Goal: Information Seeking & Learning: Learn about a topic

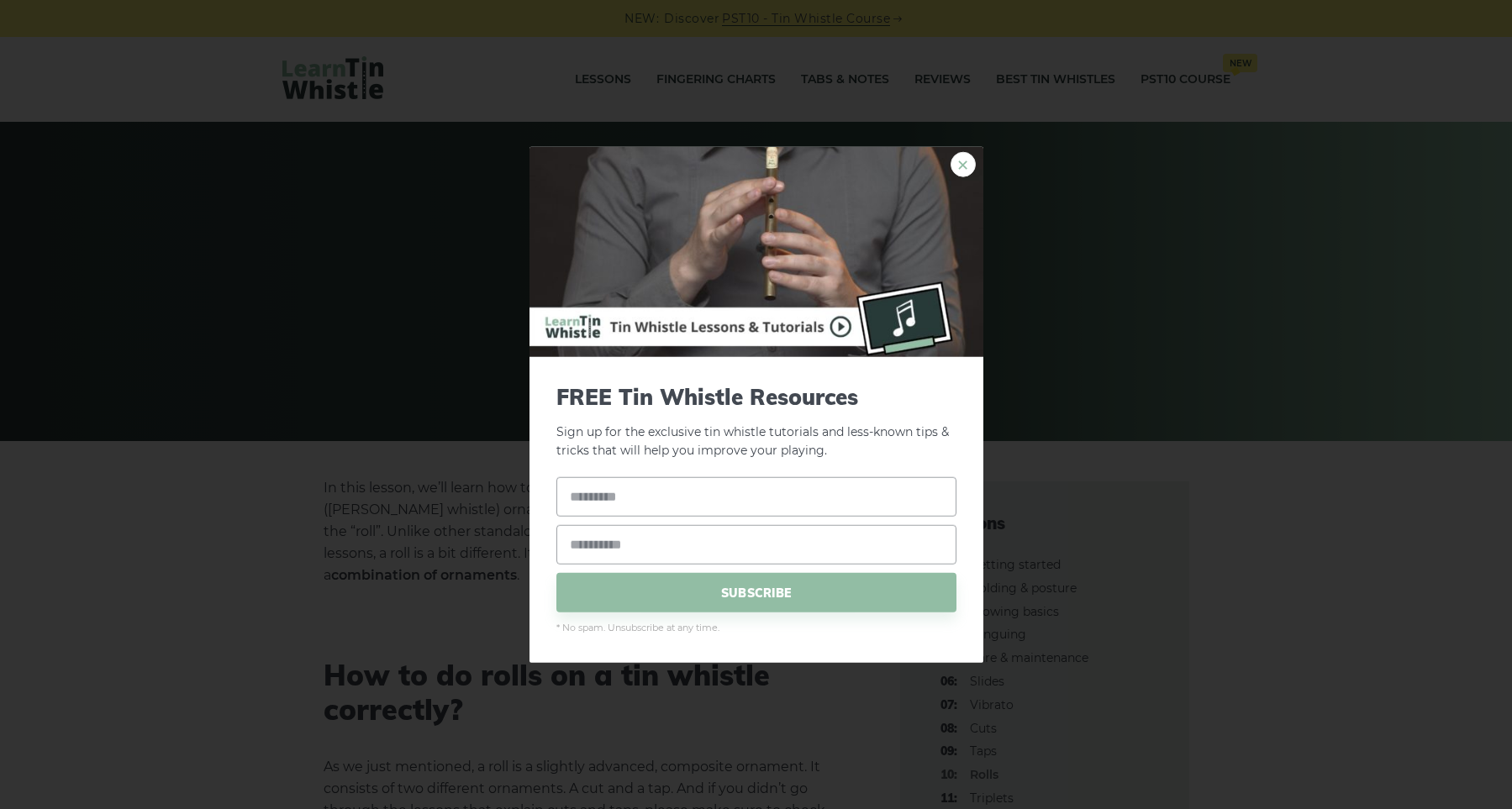
click at [963, 164] on link "×" at bounding box center [964, 164] width 26 height 25
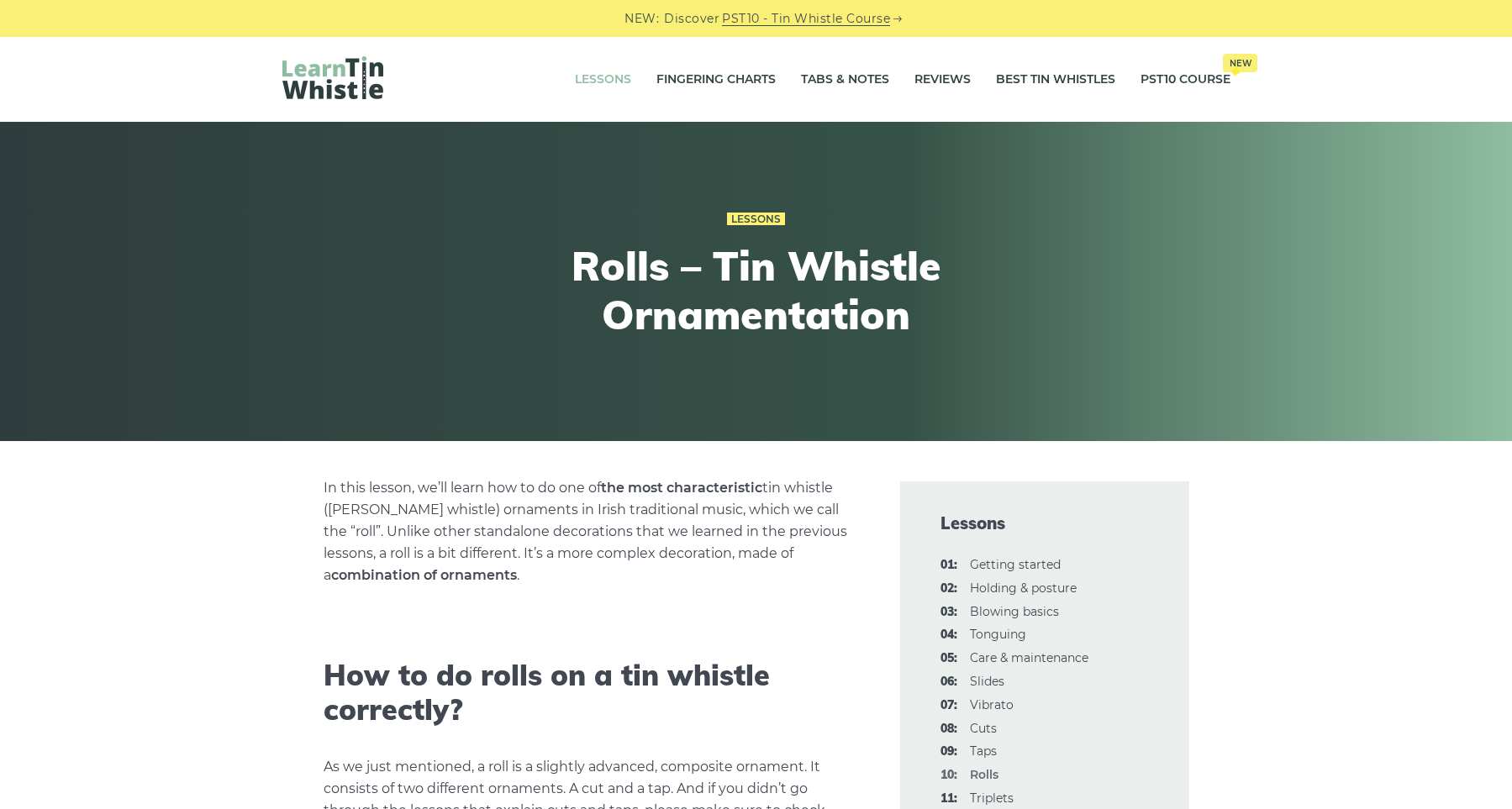
click at [562, 78] on li "Lessons" at bounding box center [602, 79] width 81 height 42
click at [582, 79] on link "Lessons" at bounding box center [602, 79] width 56 height 42
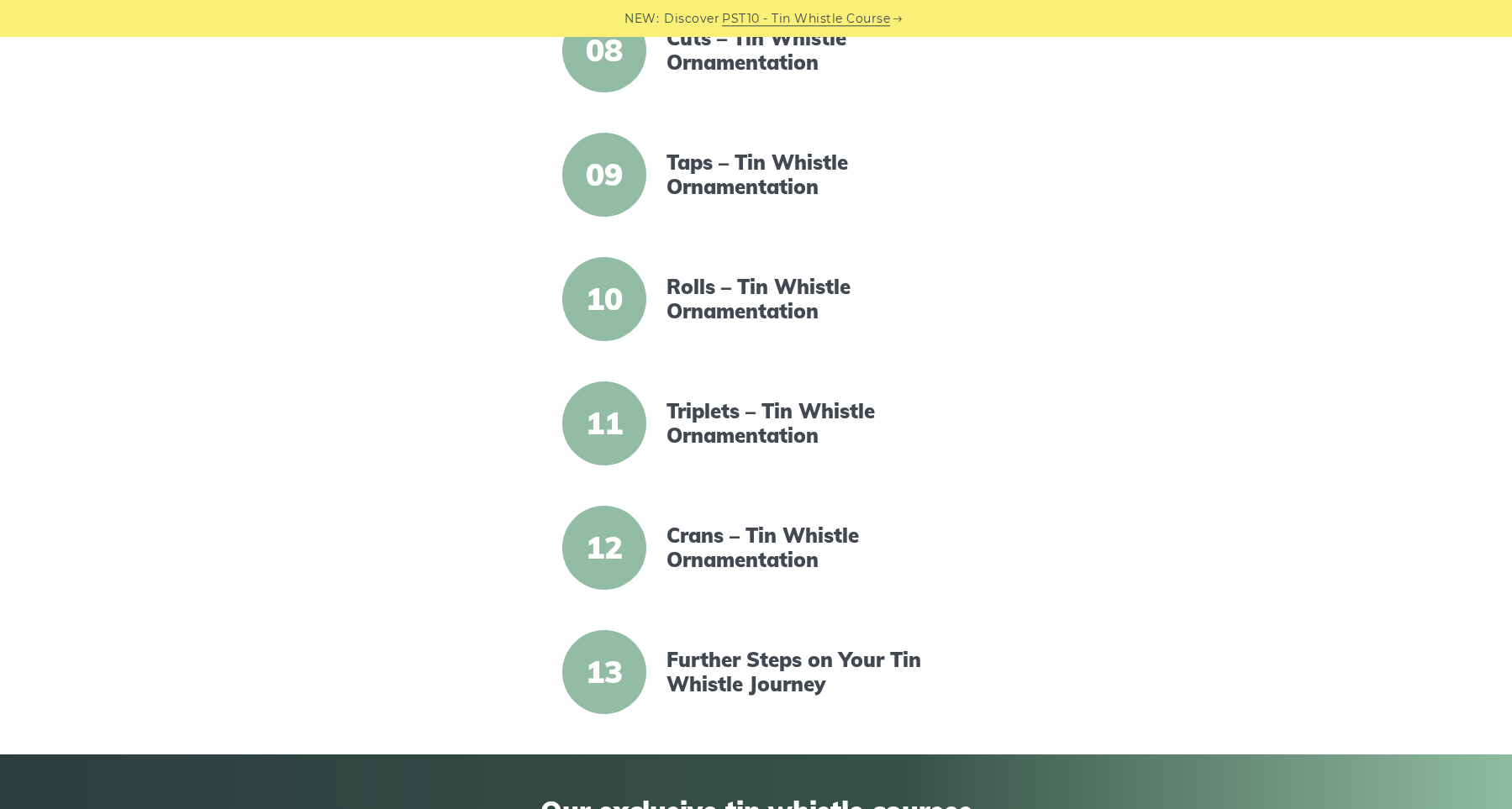
scroll to position [1623, 0]
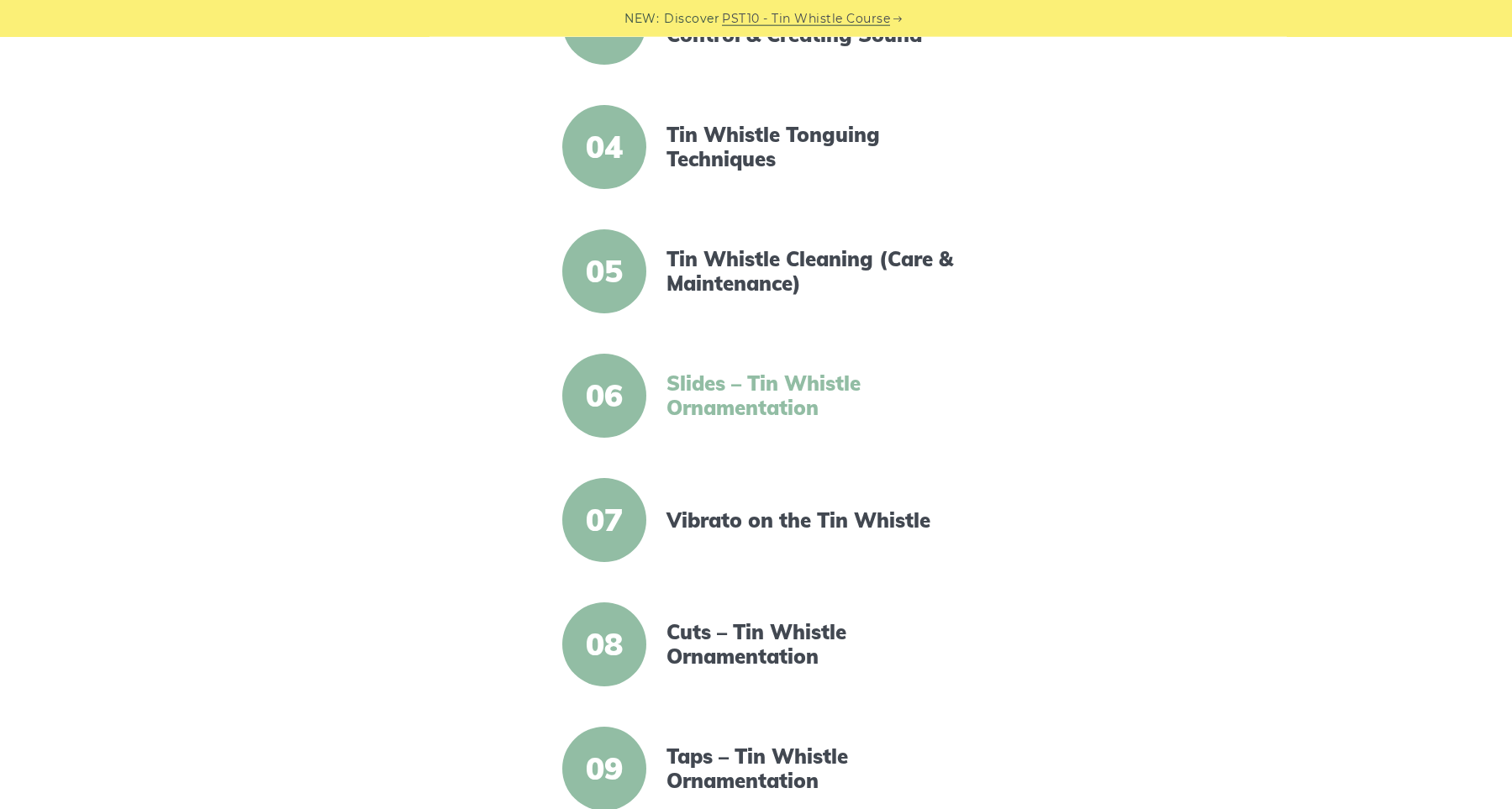
scroll to position [812, 0]
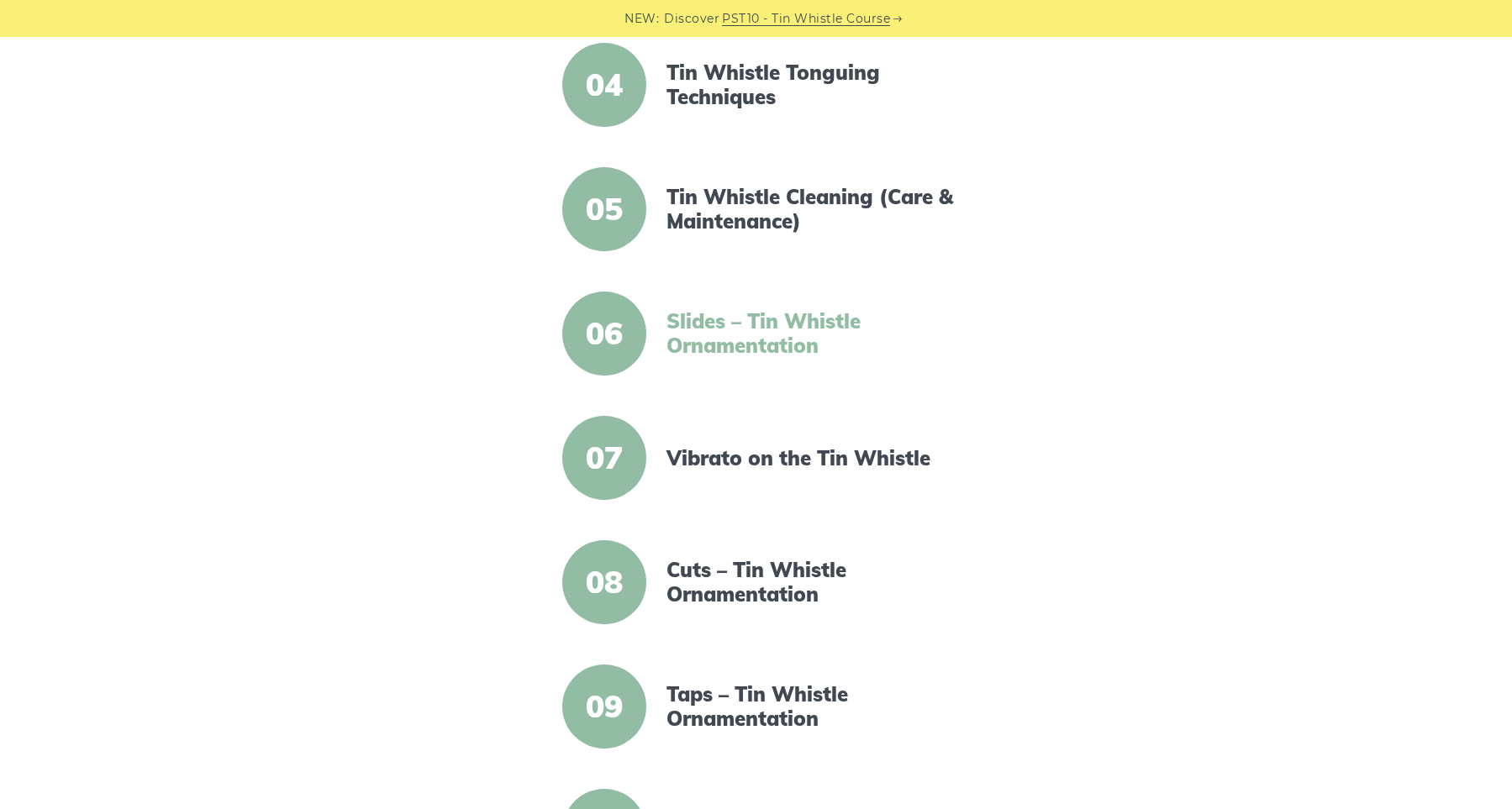
click at [748, 329] on link "Slides – Tin Whistle Ornamentation" at bounding box center [810, 333] width 289 height 49
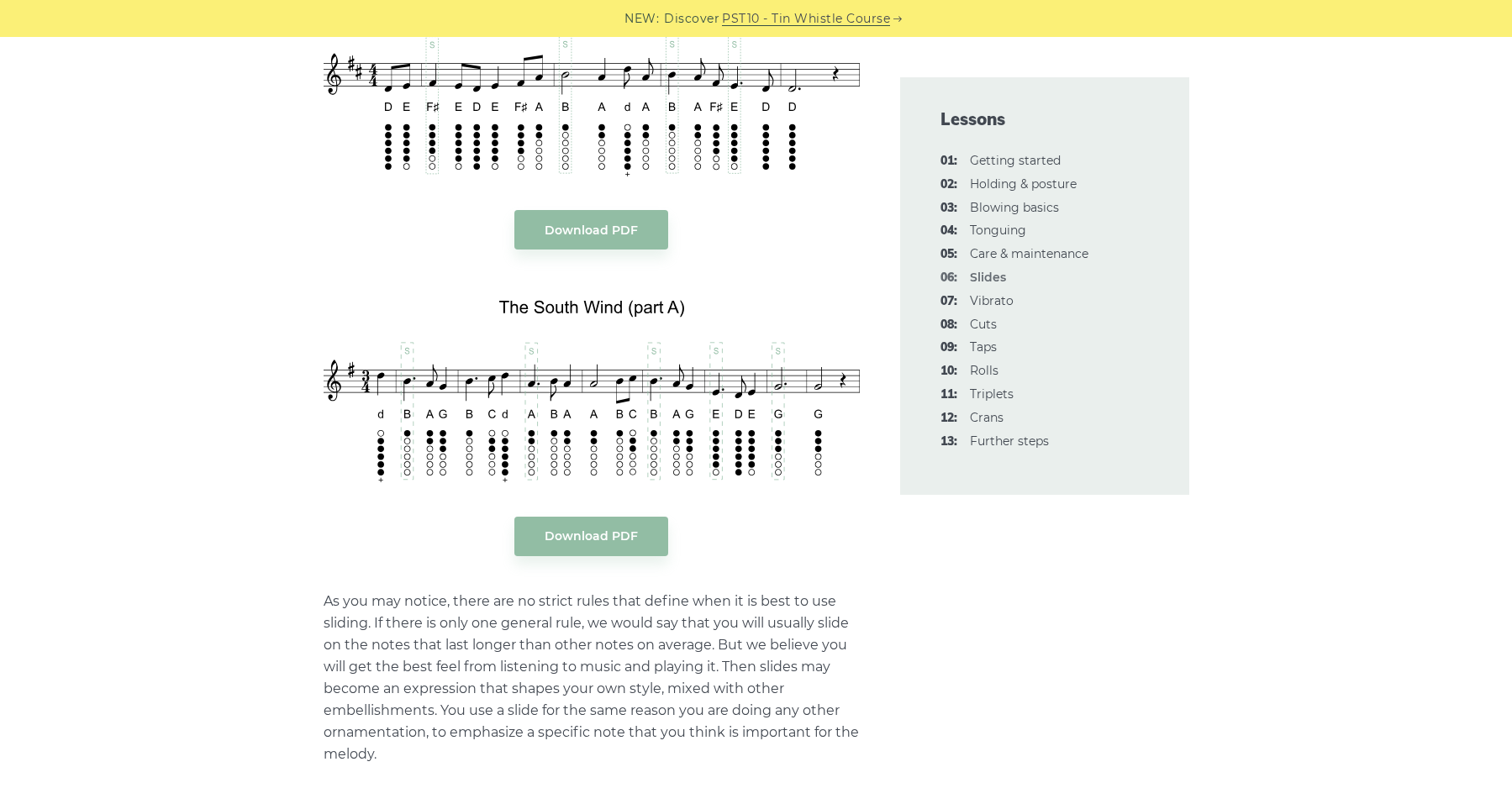
scroll to position [2435, 0]
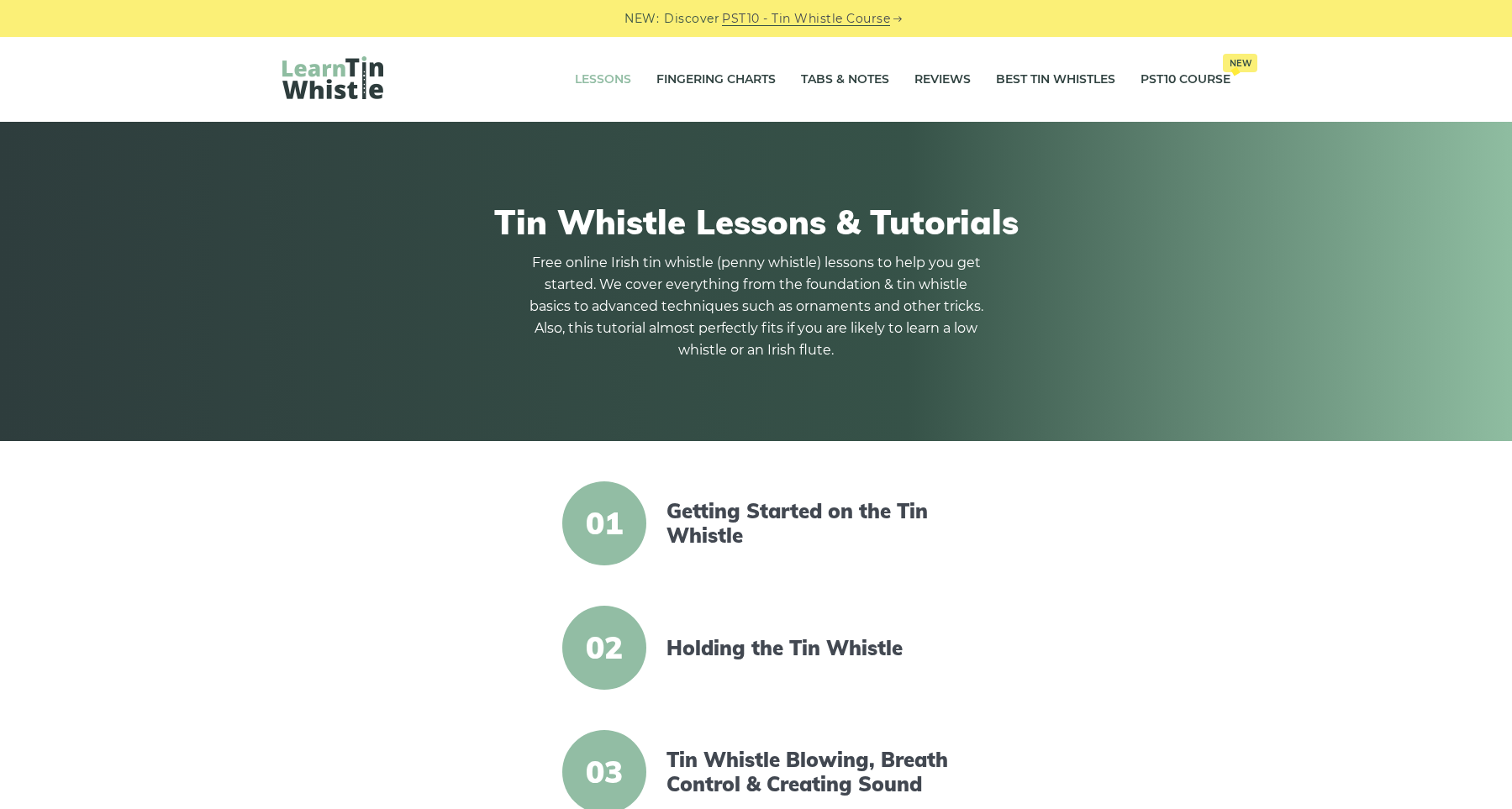
scroll to position [812, 0]
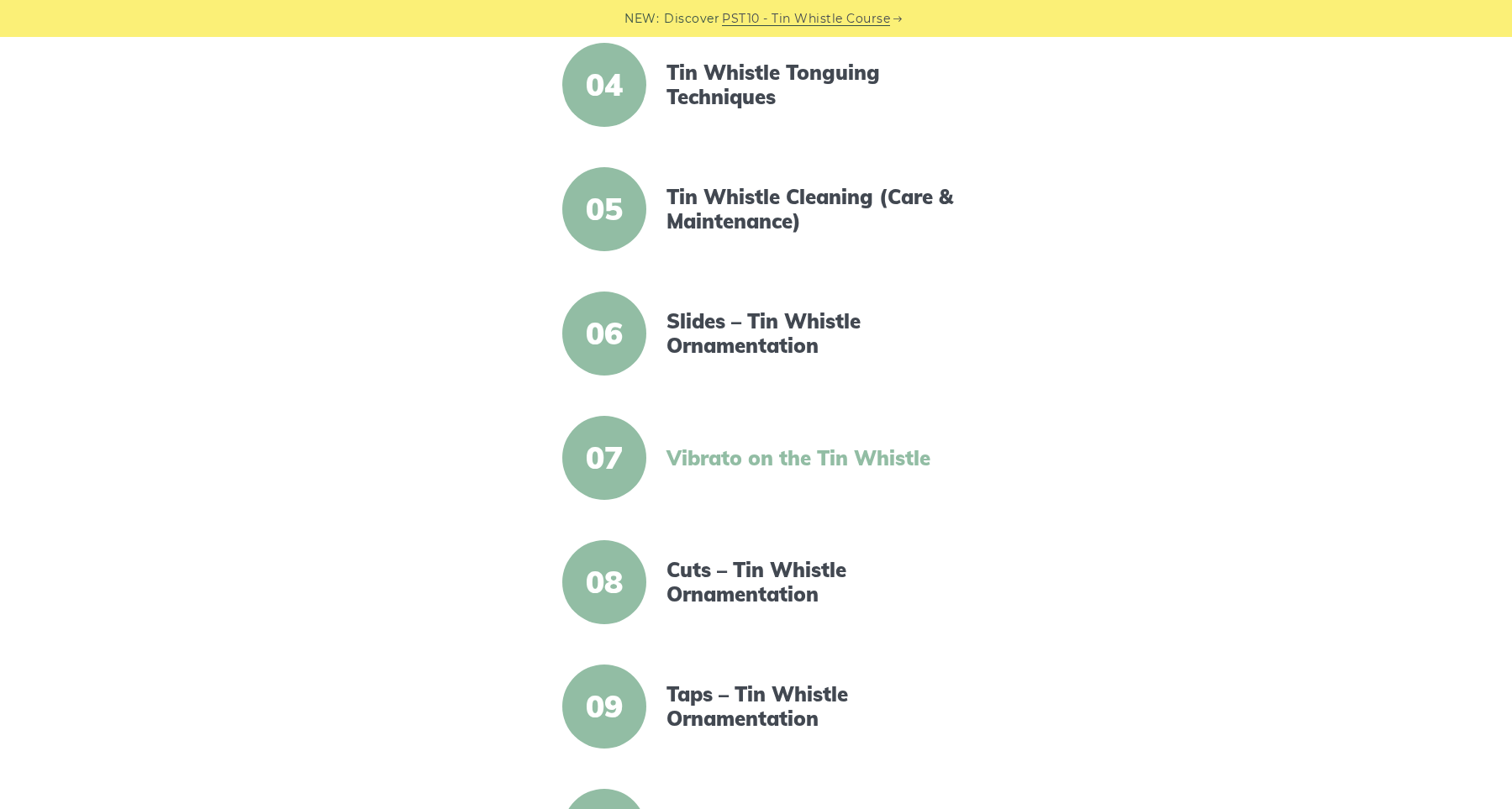
click at [801, 468] on link "Vibrato on the Tin Whistle" at bounding box center [810, 458] width 289 height 25
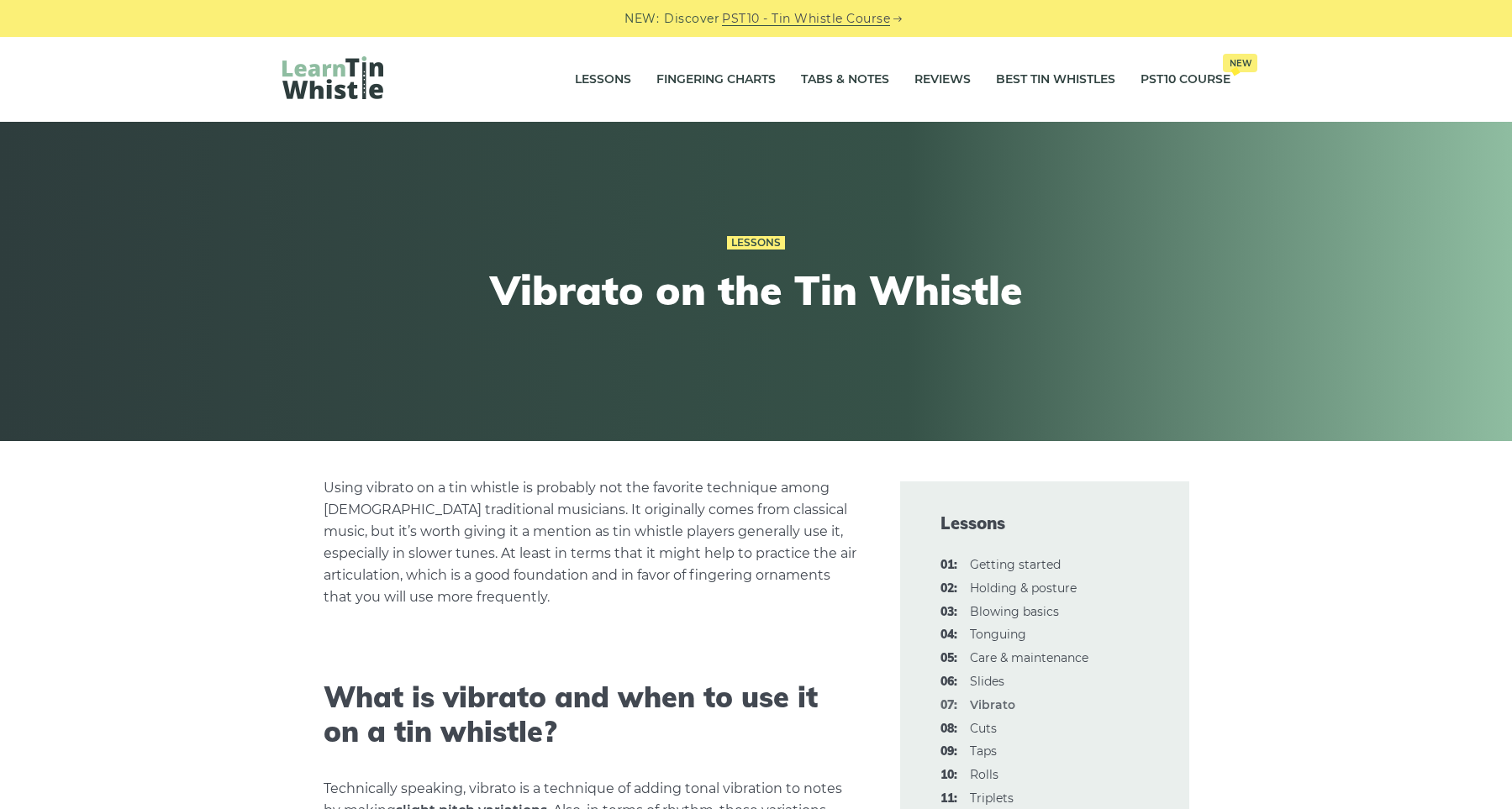
scroll to position [464, 0]
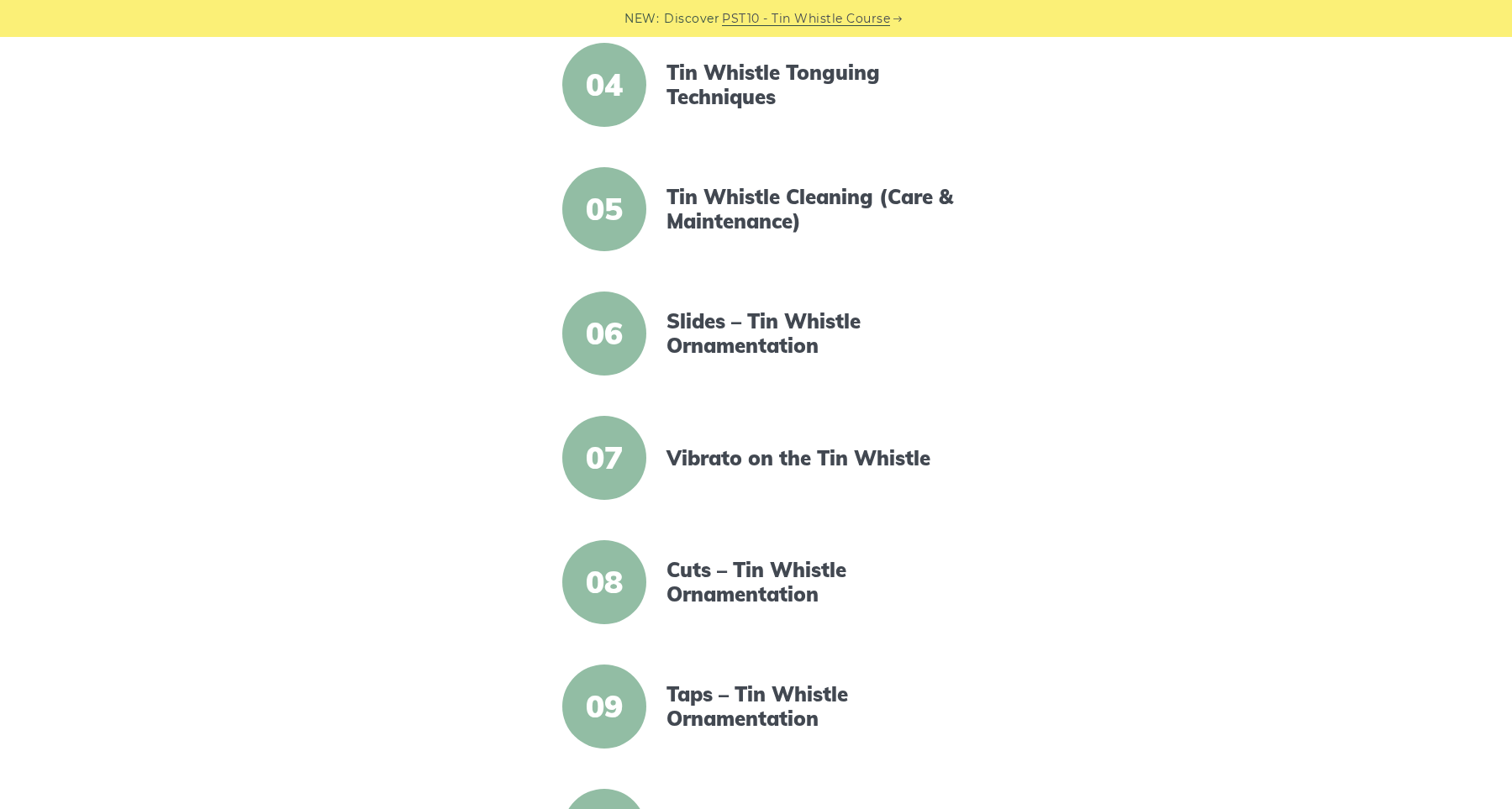
scroll to position [812, 0]
click at [811, 578] on link "Cuts – Tin Whistle Ornamentation" at bounding box center [810, 582] width 289 height 49
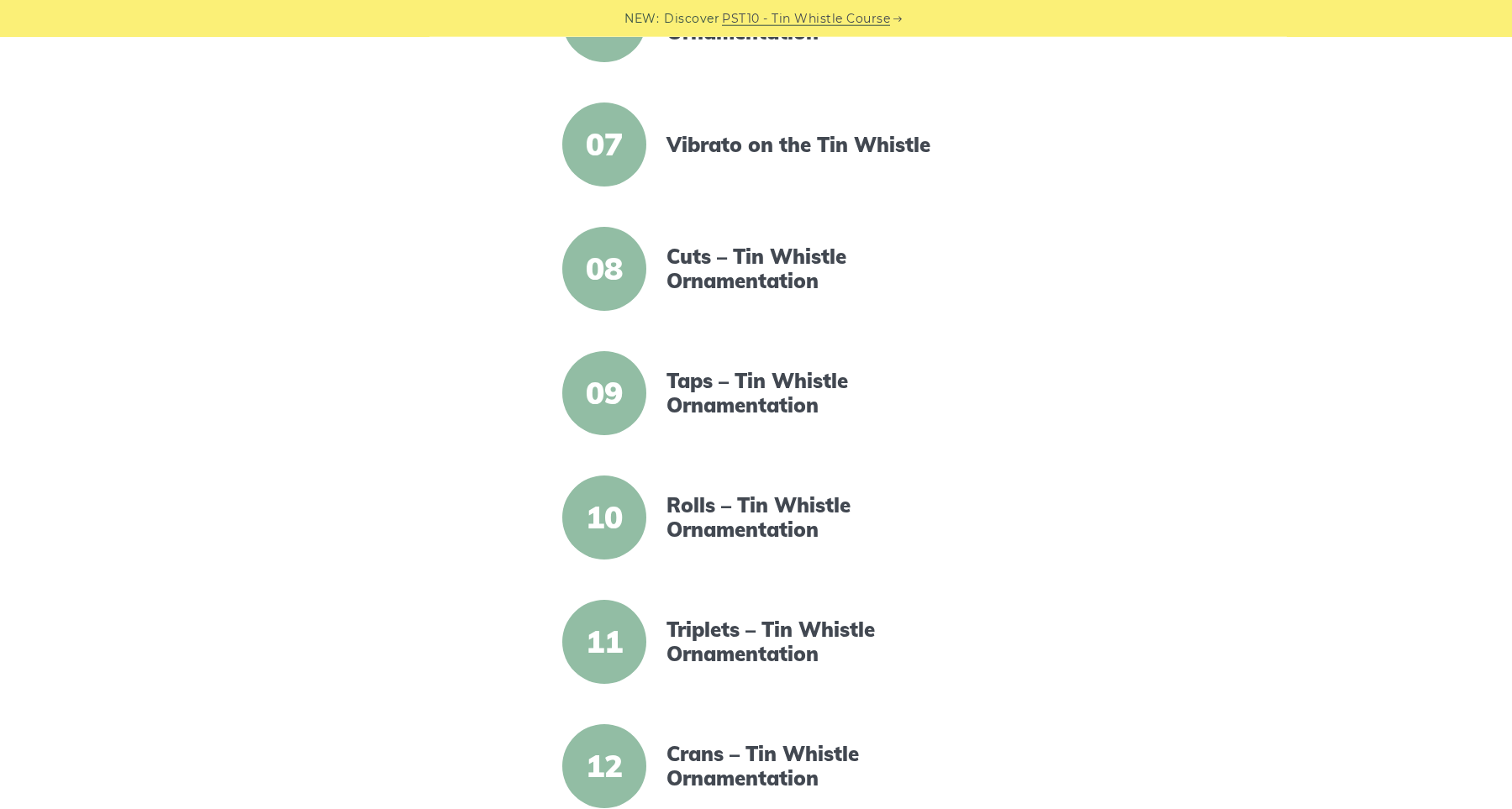
scroll to position [1159, 0]
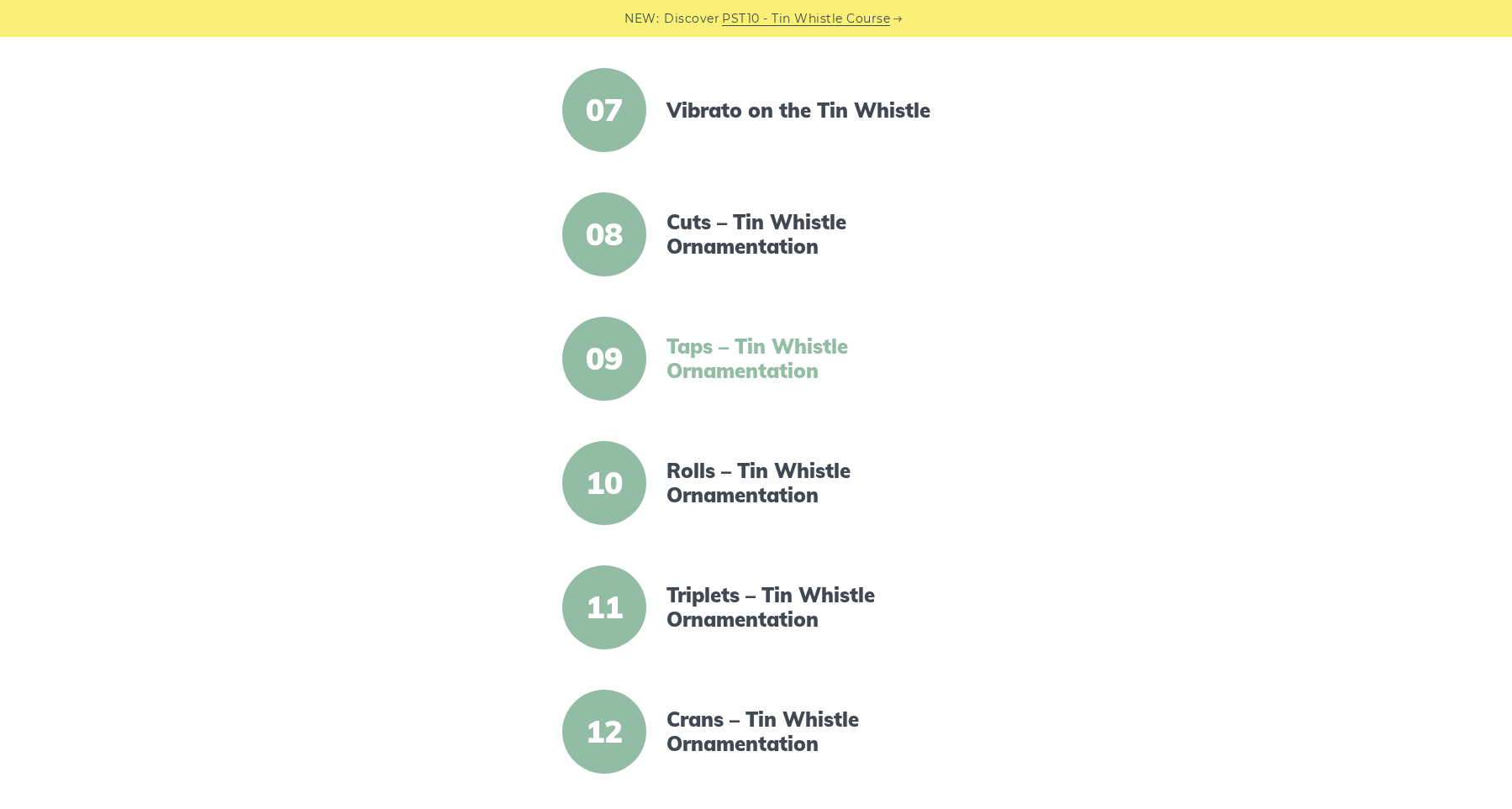
click at [762, 348] on link "Taps – Tin Whistle Ornamentation" at bounding box center [810, 359] width 289 height 49
click at [700, 479] on link "Rolls – Tin Whistle Ornamentation" at bounding box center [810, 483] width 289 height 49
click at [744, 619] on link "Triplets – Tin Whistle Ornamentation" at bounding box center [810, 608] width 289 height 49
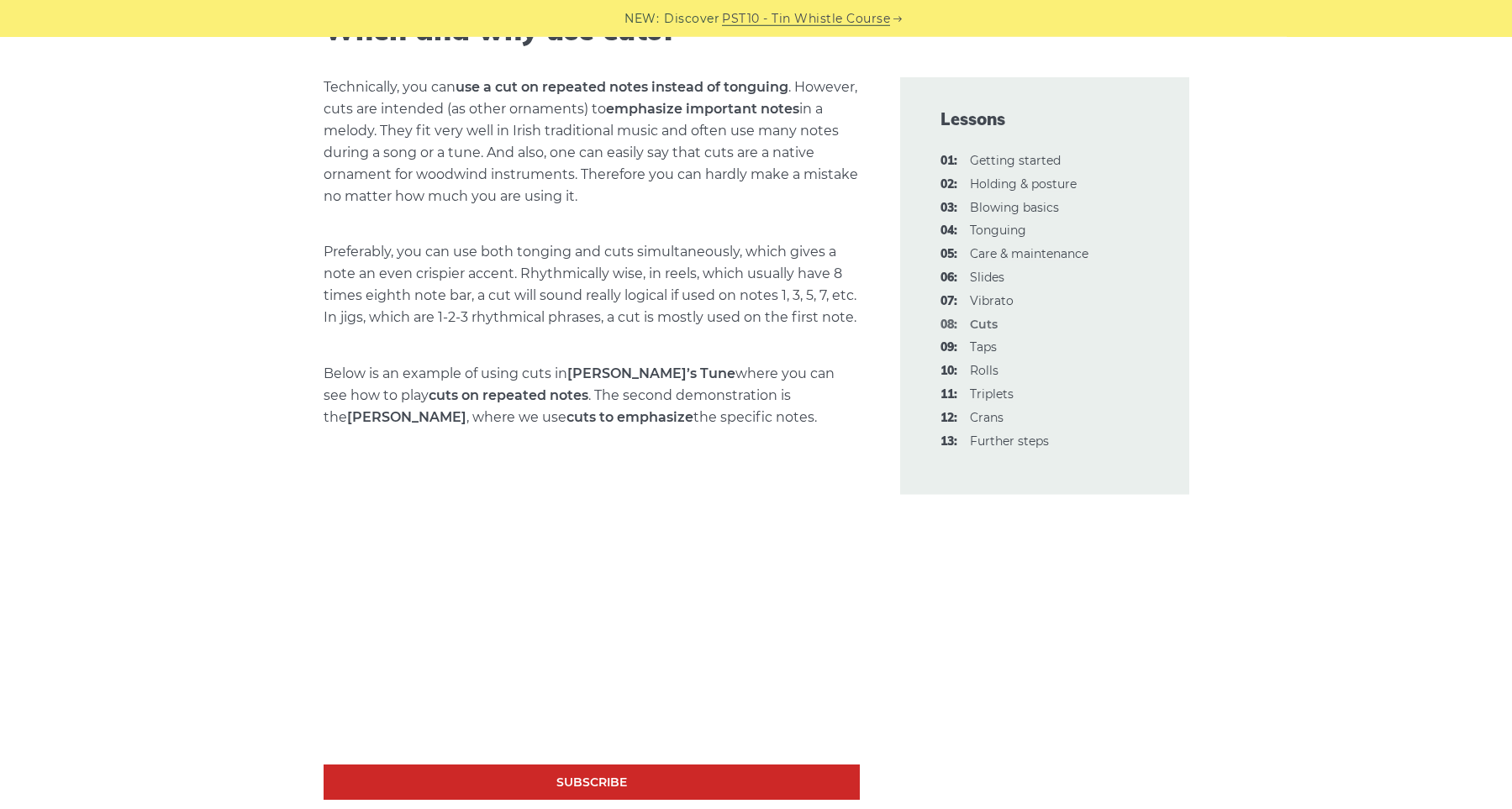
scroll to position [2782, 0]
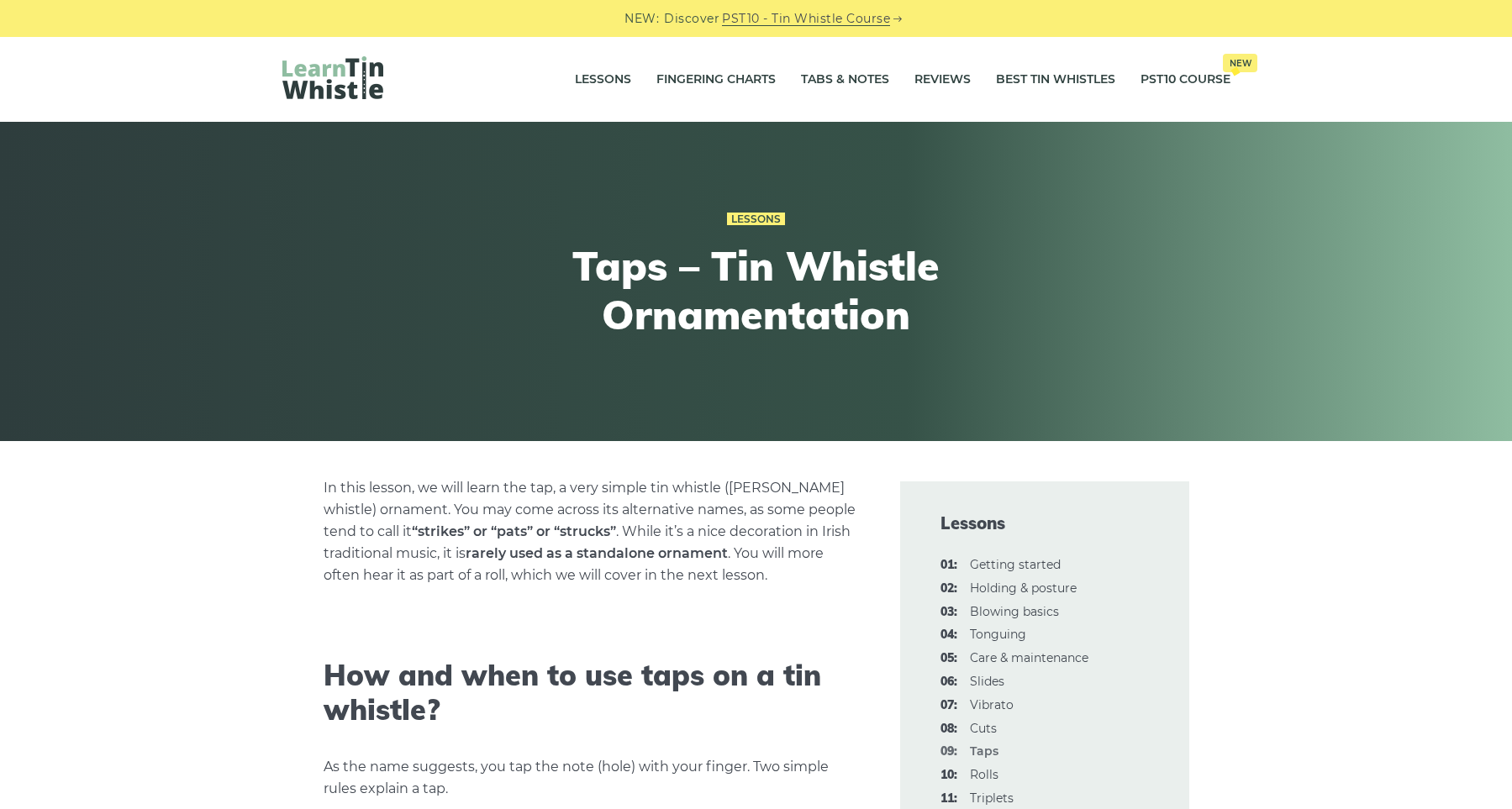
scroll to position [580, 0]
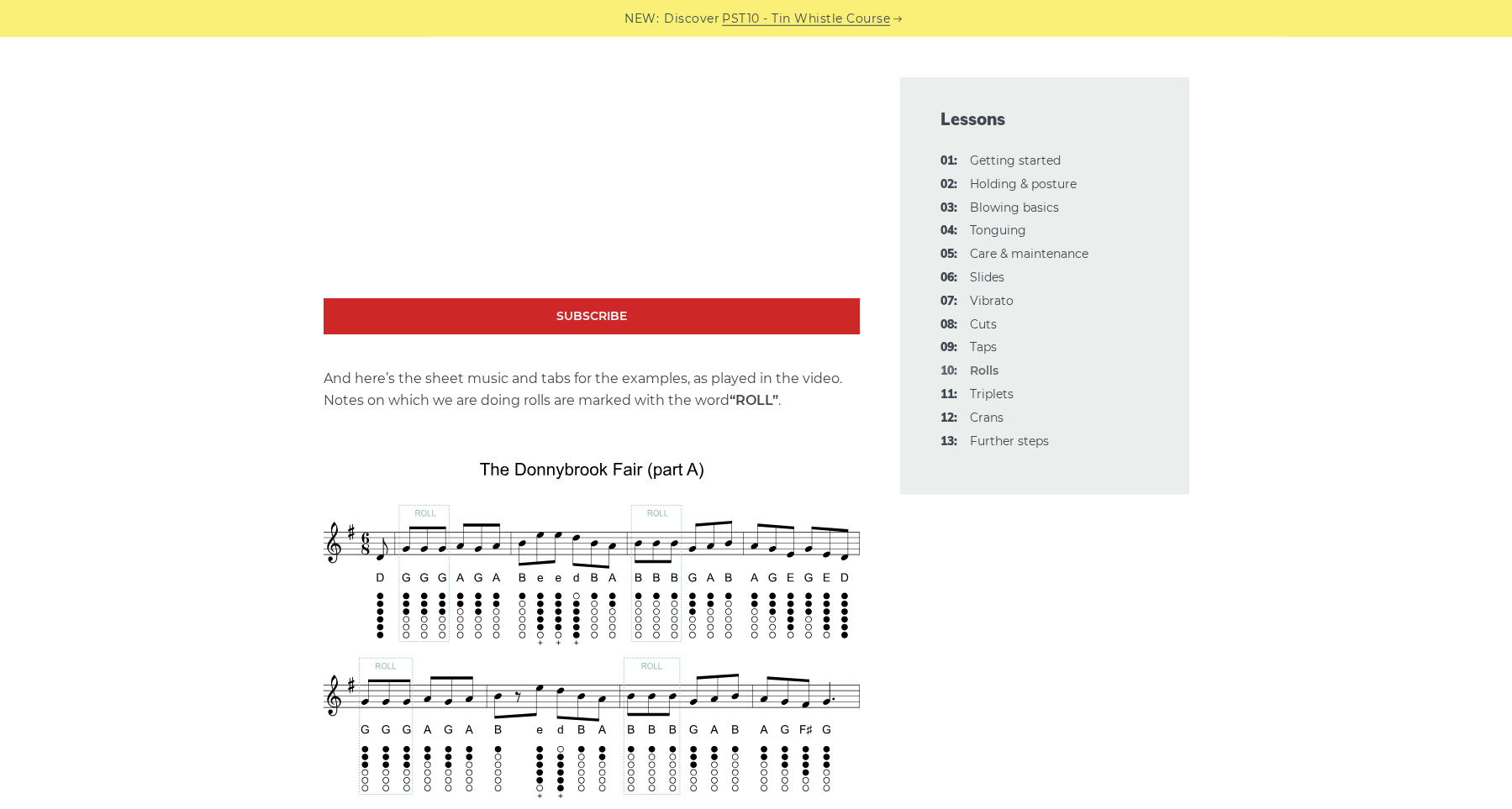
scroll to position [2435, 0]
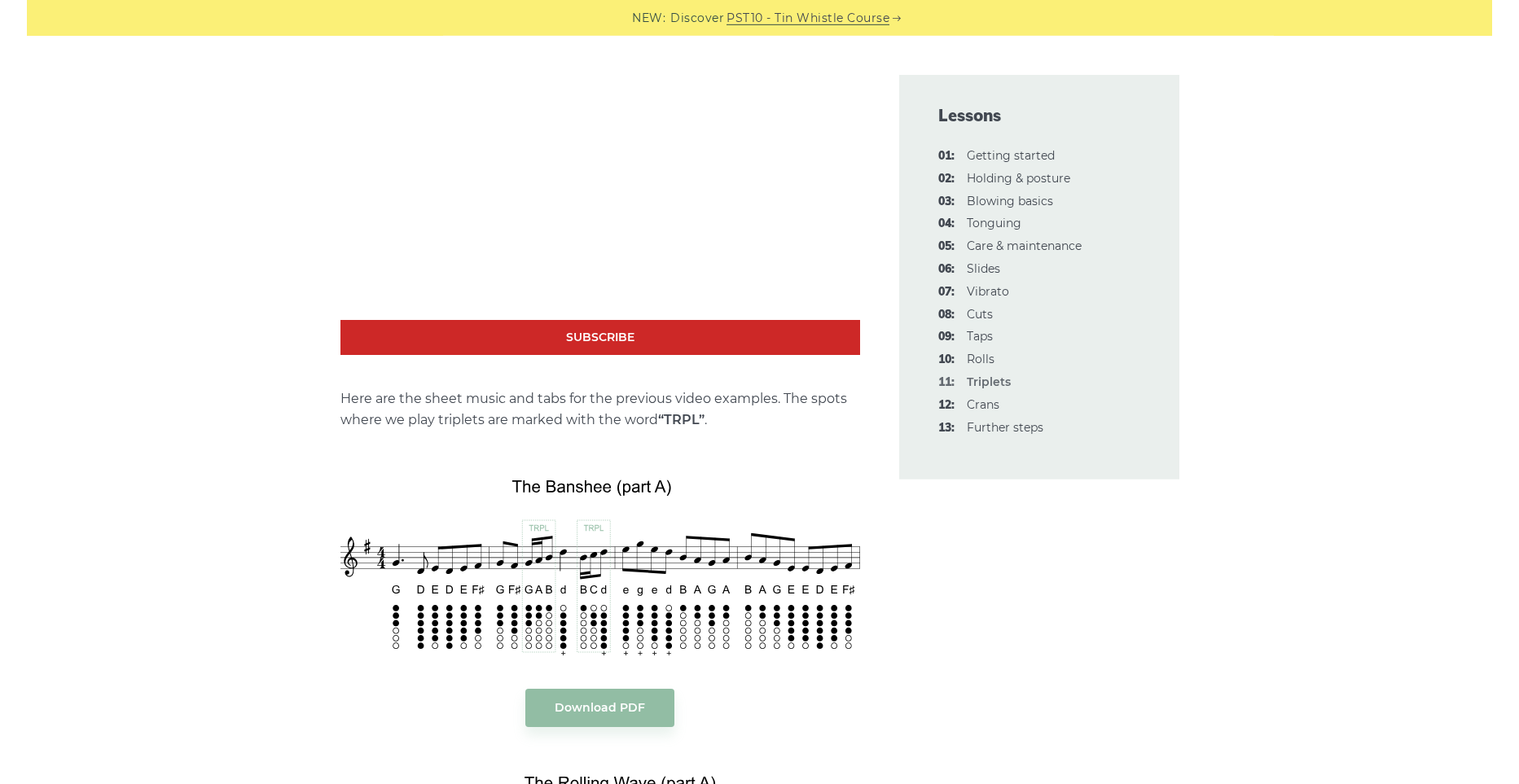
scroll to position [1798, 0]
